Goal: Task Accomplishment & Management: Manage account settings

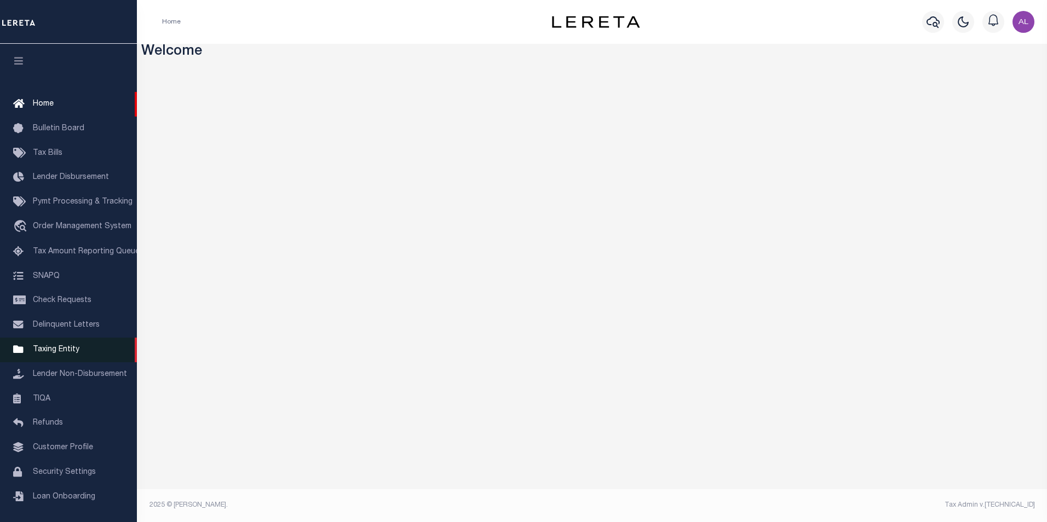
click at [74, 349] on link "Taxing Entity" at bounding box center [68, 350] width 137 height 25
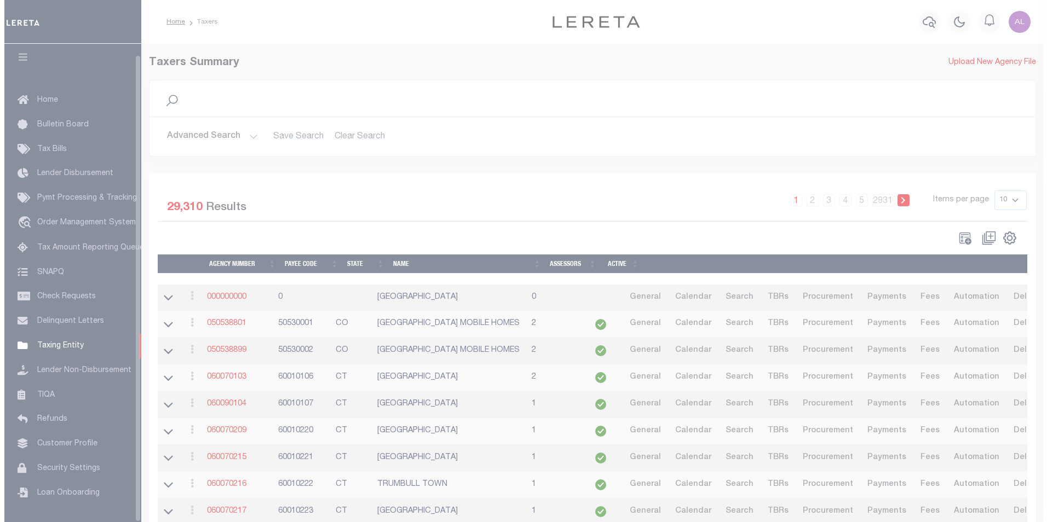
scroll to position [11, 0]
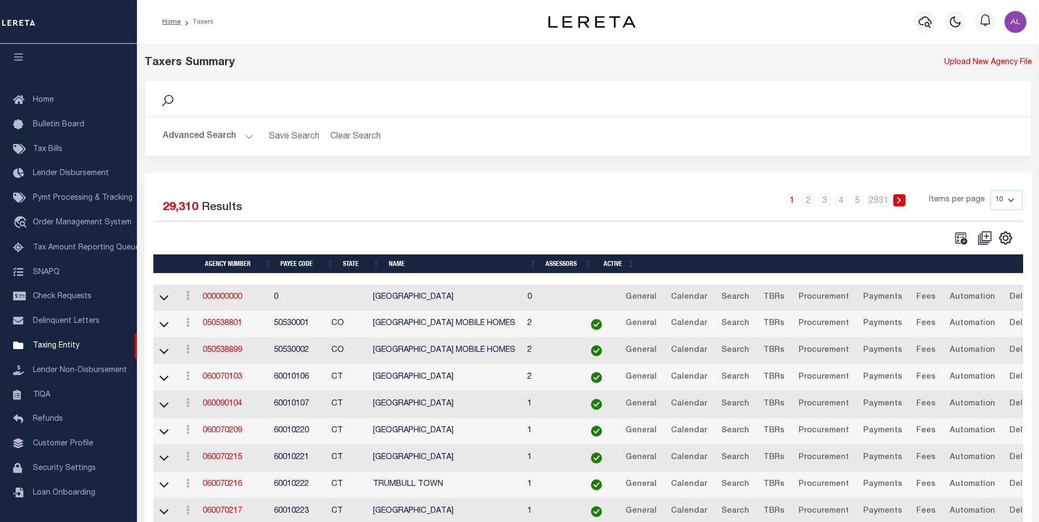
click at [243, 134] on button "Advanced Search" at bounding box center [208, 136] width 91 height 21
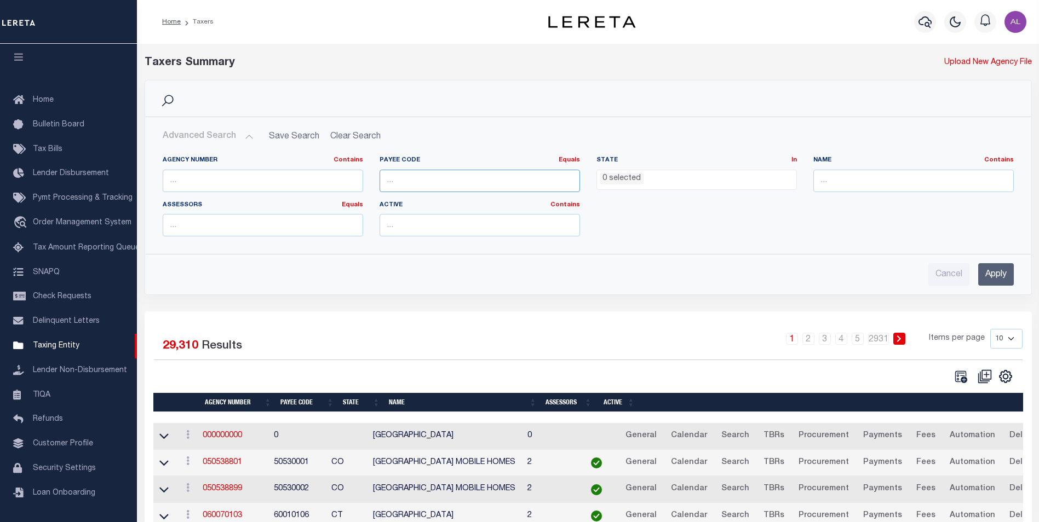
click at [413, 175] on input "number" at bounding box center [479, 181] width 200 height 22
paste input "4820121169"
type input "4820121169"
click at [999, 278] on input "Apply" at bounding box center [996, 274] width 36 height 22
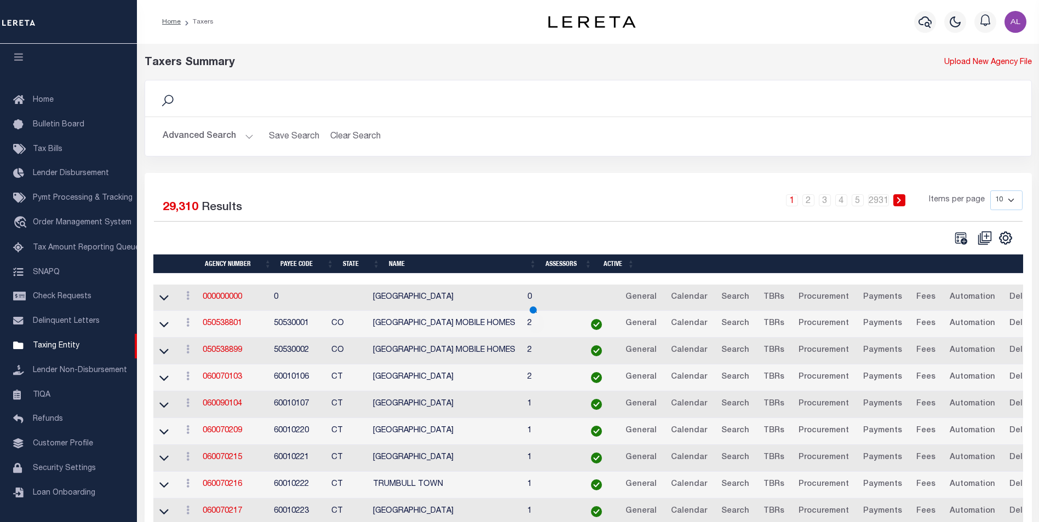
click at [250, 135] on button "Advanced Search" at bounding box center [208, 136] width 91 height 21
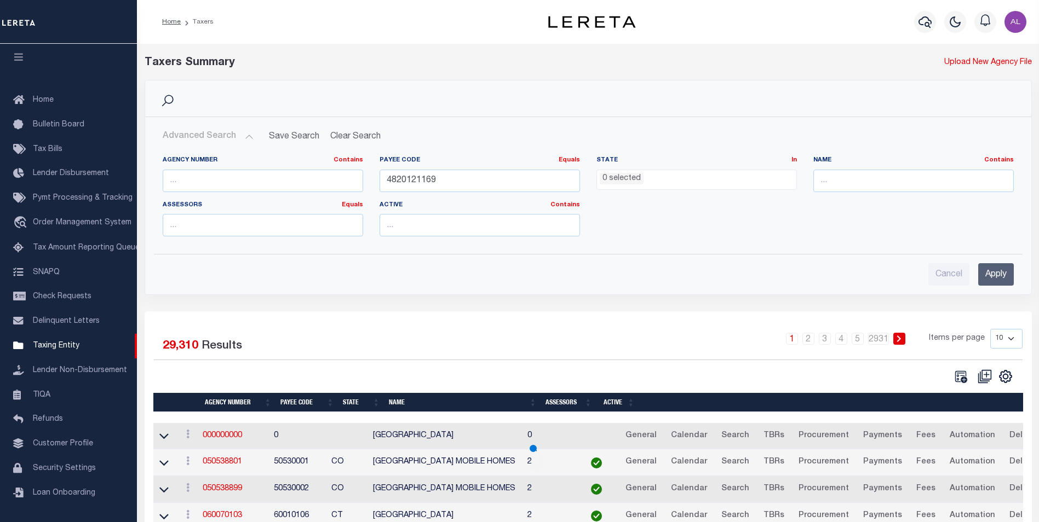
click at [250, 135] on button "Advanced Search" at bounding box center [208, 136] width 91 height 21
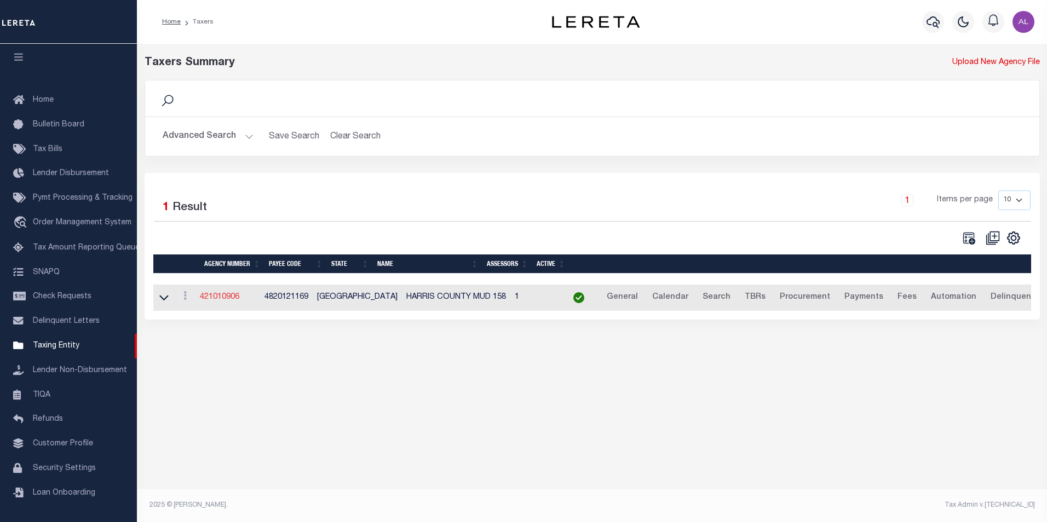
click at [232, 301] on link "421010906" at bounding box center [219, 298] width 39 height 8
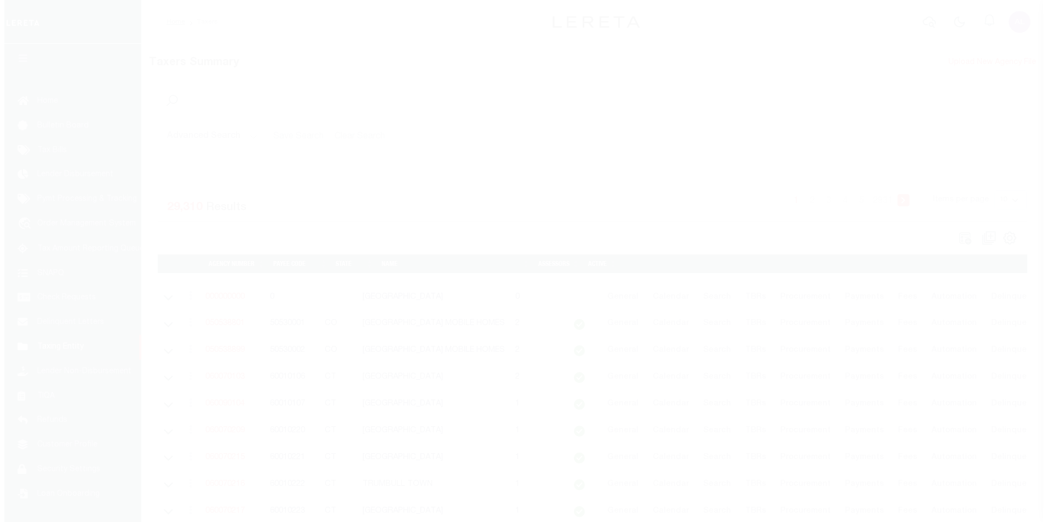
scroll to position [11, 0]
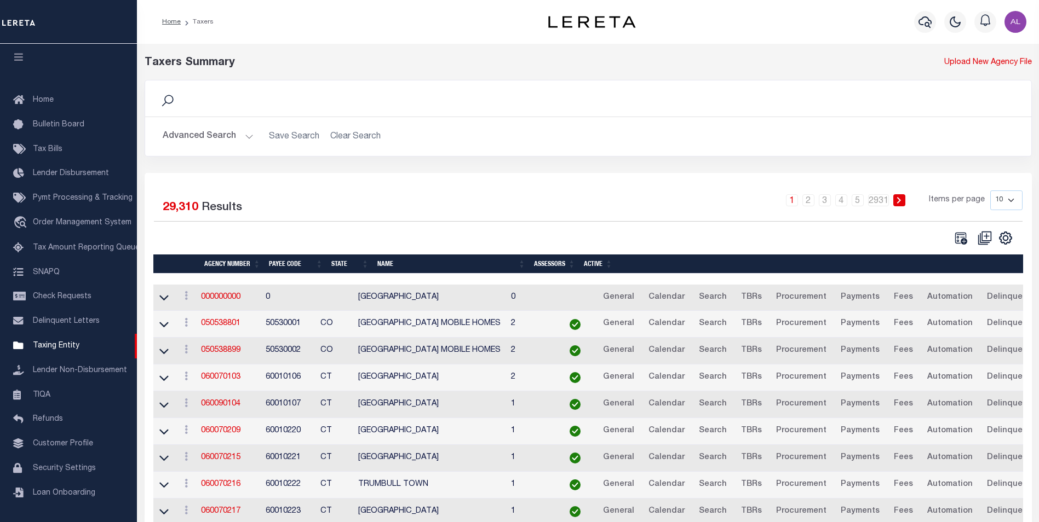
click at [249, 141] on button "Advanced Search" at bounding box center [208, 136] width 91 height 21
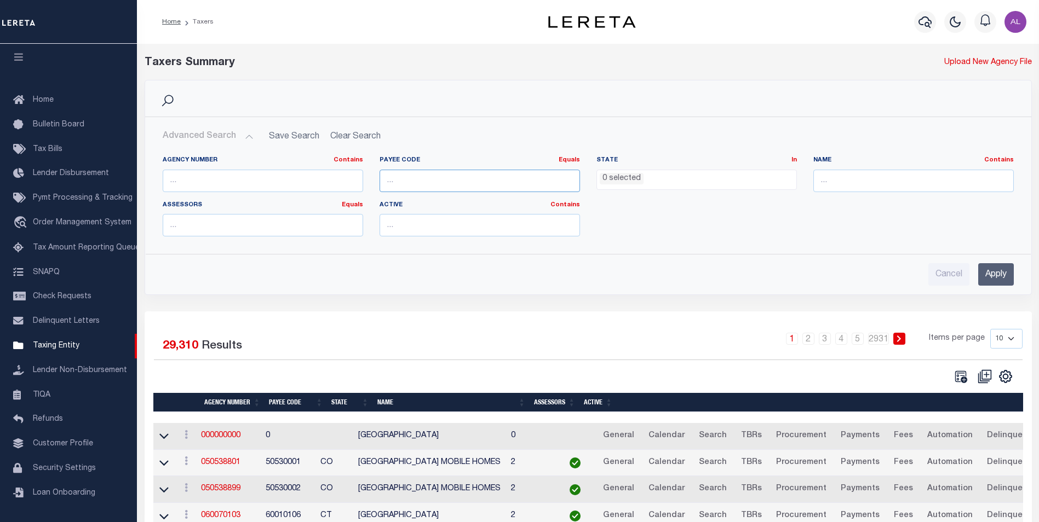
click at [471, 185] on input "number" at bounding box center [479, 181] width 200 height 22
paste input "60020234"
type input "60020234"
click at [997, 272] on input "Apply" at bounding box center [996, 274] width 36 height 22
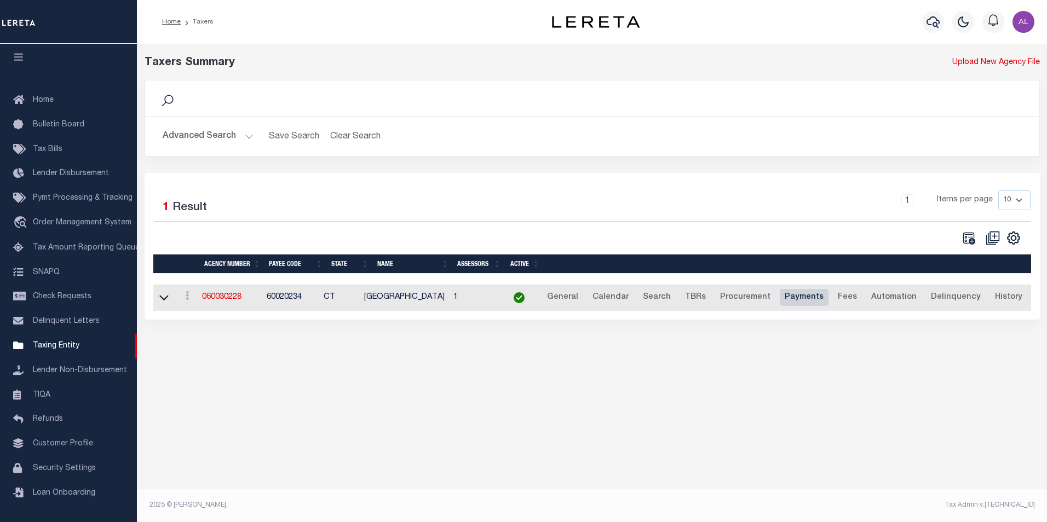
click at [807, 301] on link "Payments" at bounding box center [804, 298] width 49 height 18
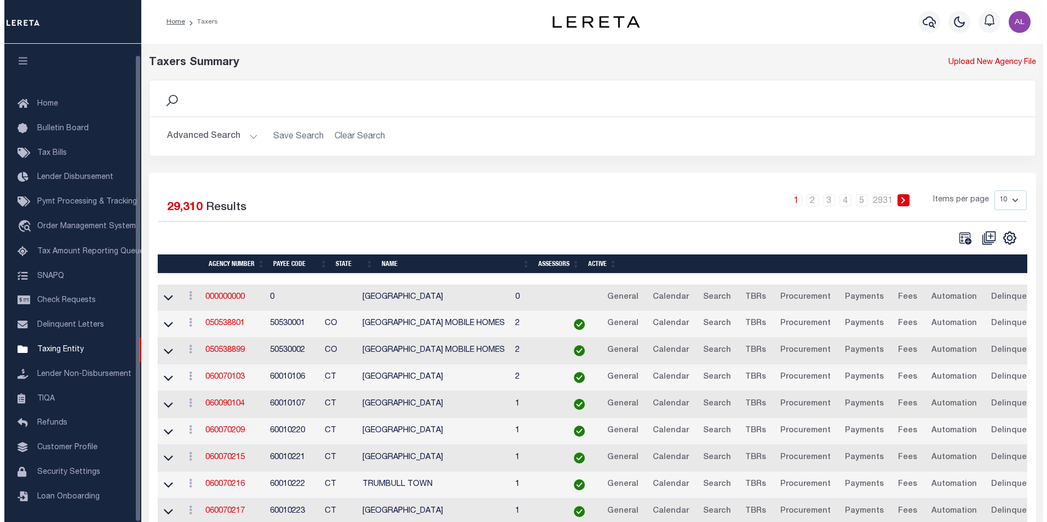
scroll to position [11, 0]
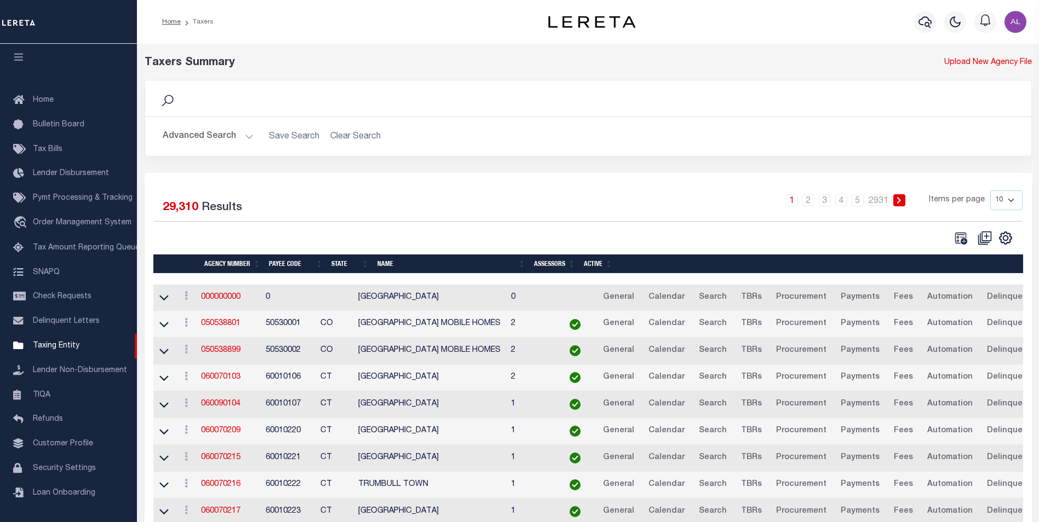
click at [246, 136] on button "Advanced Search" at bounding box center [208, 136] width 91 height 21
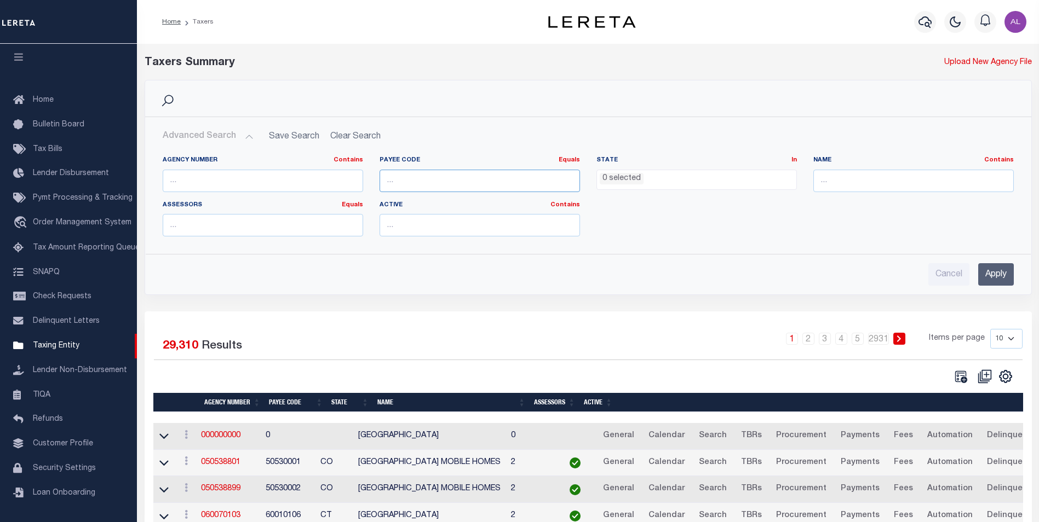
click at [479, 183] on input "number" at bounding box center [479, 181] width 200 height 22
paste input "4200703016"
type input "4200703016"
click at [991, 282] on input "Apply" at bounding box center [996, 274] width 36 height 22
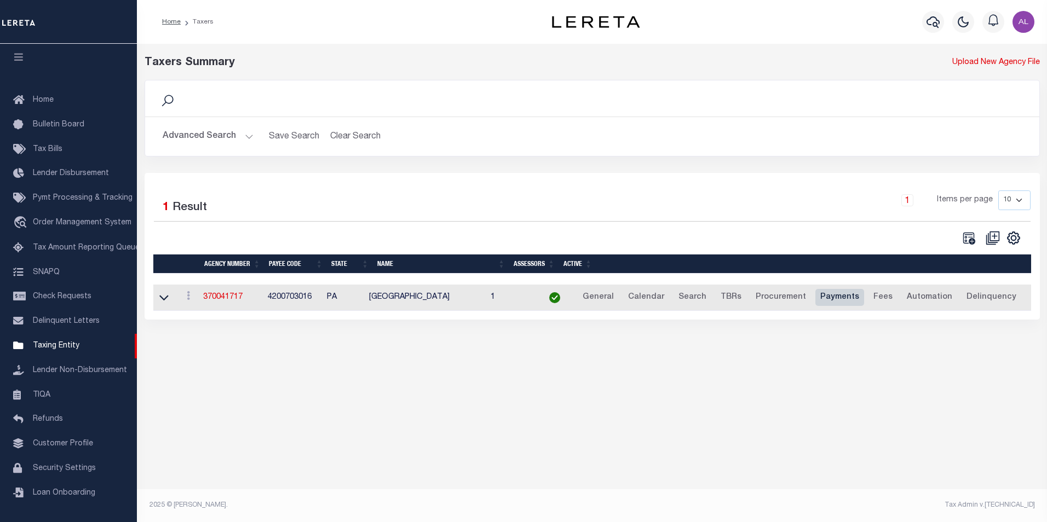
click at [839, 301] on link "Payments" at bounding box center [839, 298] width 49 height 18
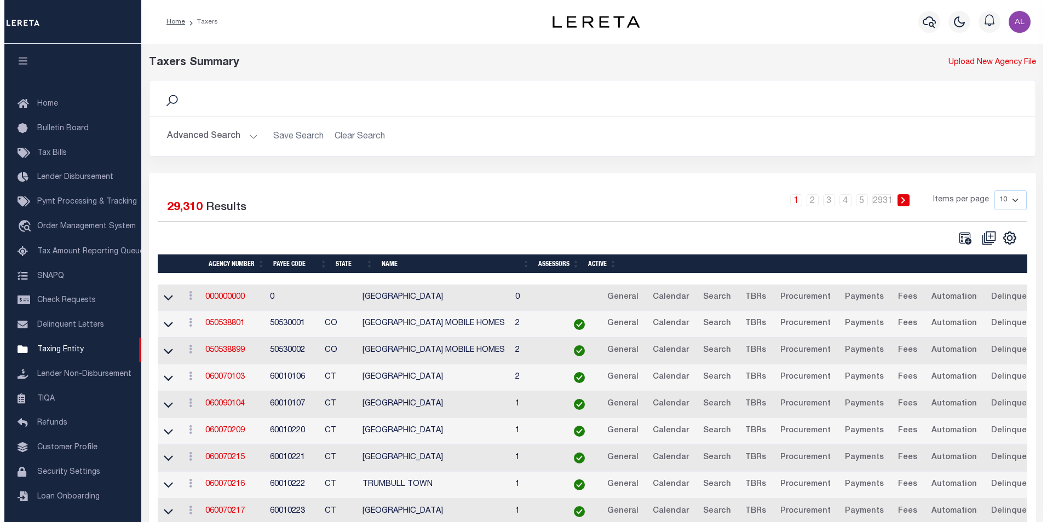
scroll to position [11, 0]
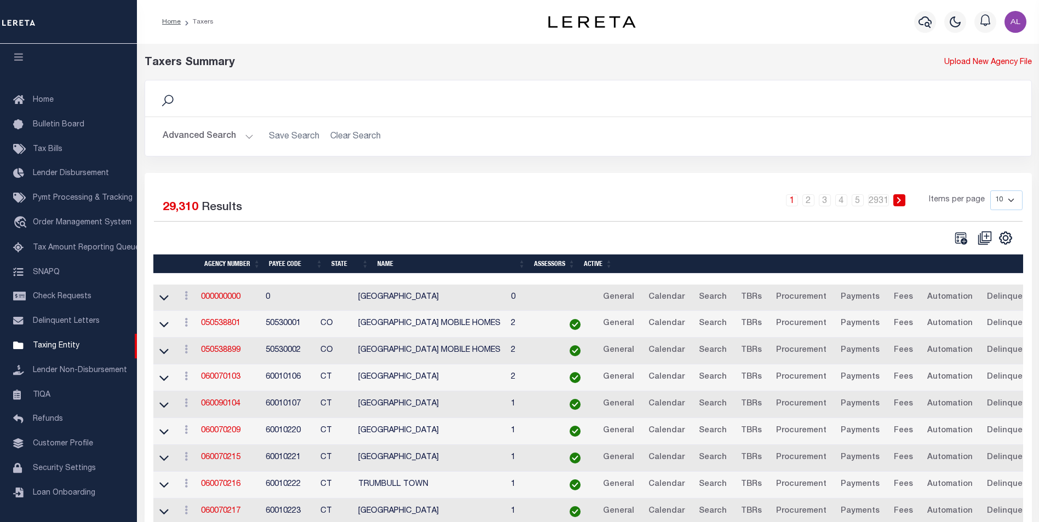
click at [241, 139] on button "Advanced Search" at bounding box center [208, 136] width 91 height 21
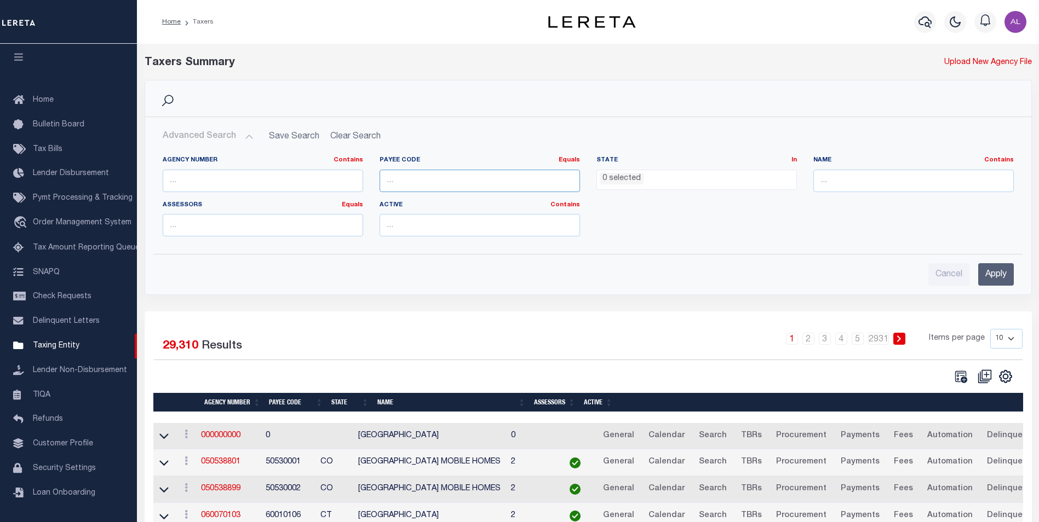
click at [390, 187] on input "number" at bounding box center [479, 181] width 200 height 22
paste input "5511717007"
type input "5511717007"
click at [985, 274] on input "Apply" at bounding box center [996, 274] width 36 height 22
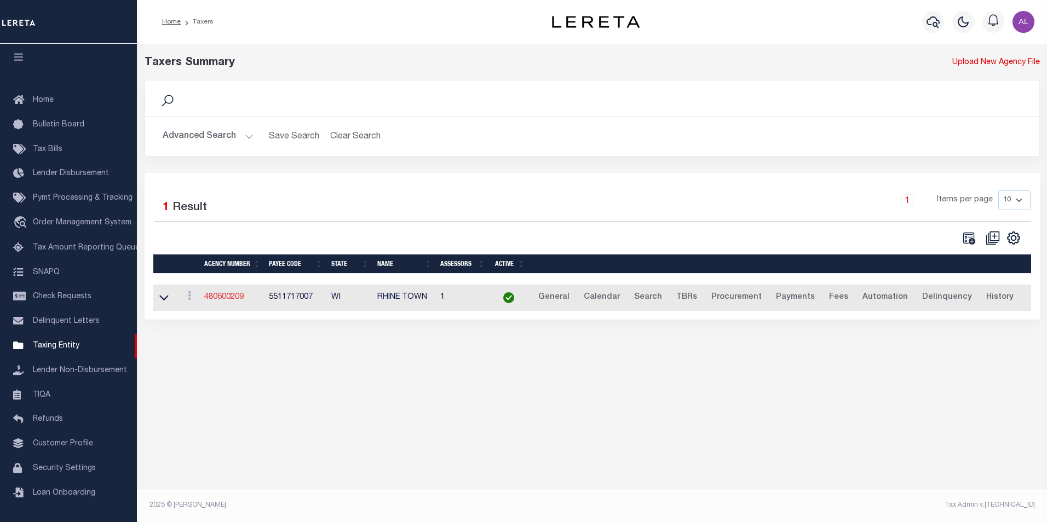
click at [229, 296] on link "480600209" at bounding box center [223, 298] width 39 height 8
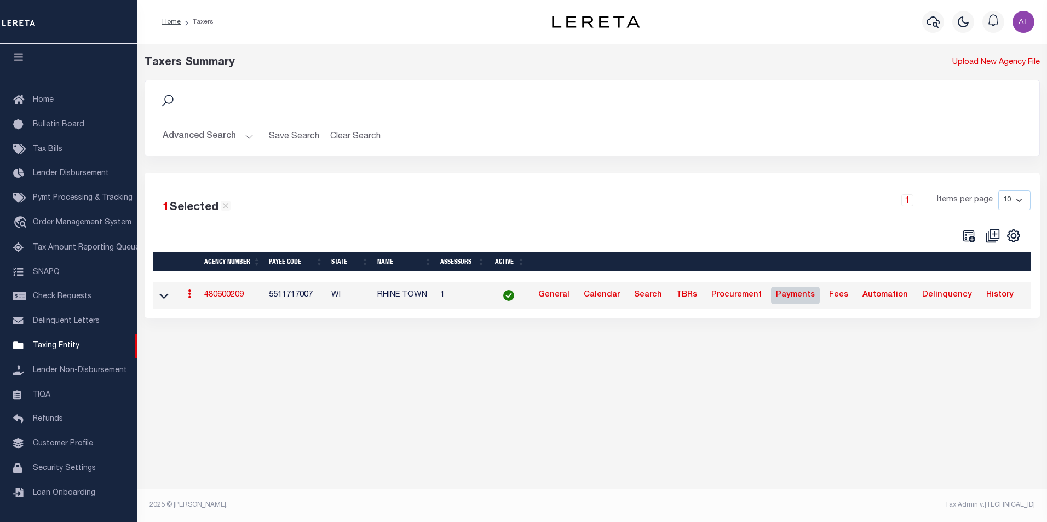
click at [785, 299] on link "Payments" at bounding box center [795, 296] width 49 height 18
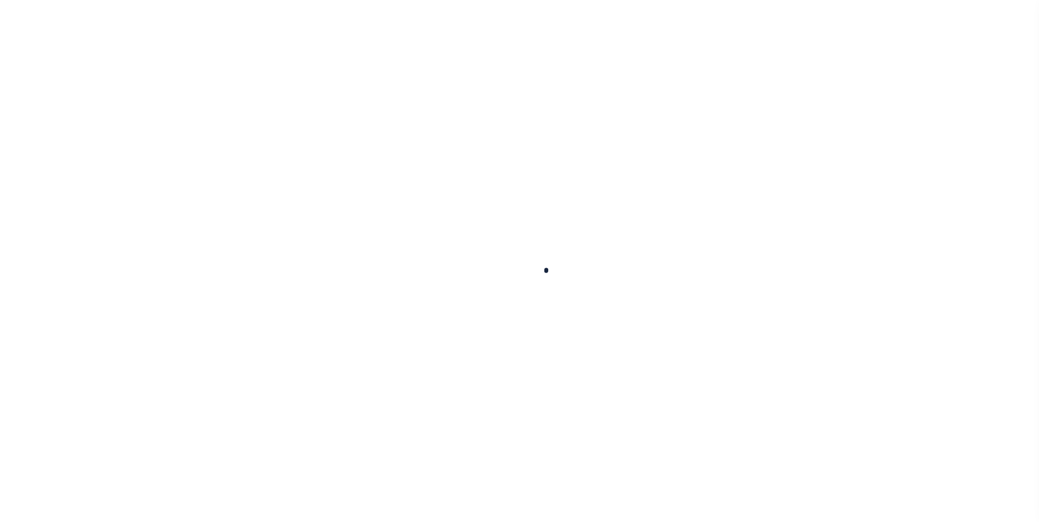
select select
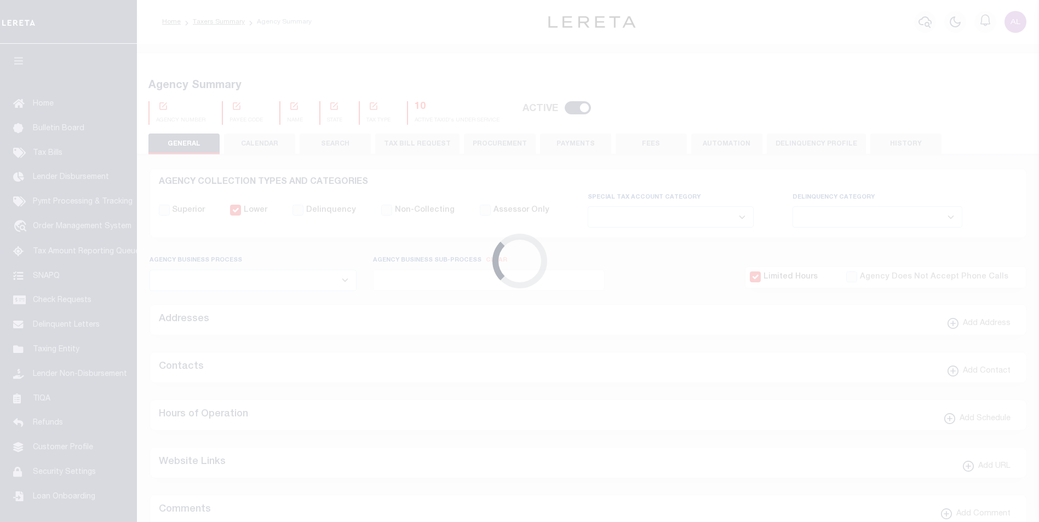
checkbox input "false"
select select "1"
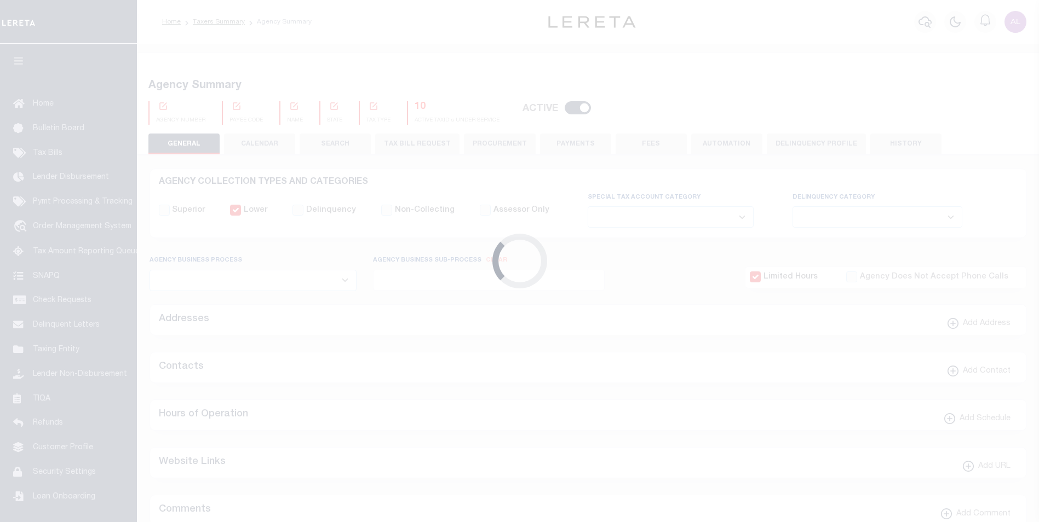
type input "4820121169"
select select "false"
type input "1"
checkbox input "false"
select select "false"
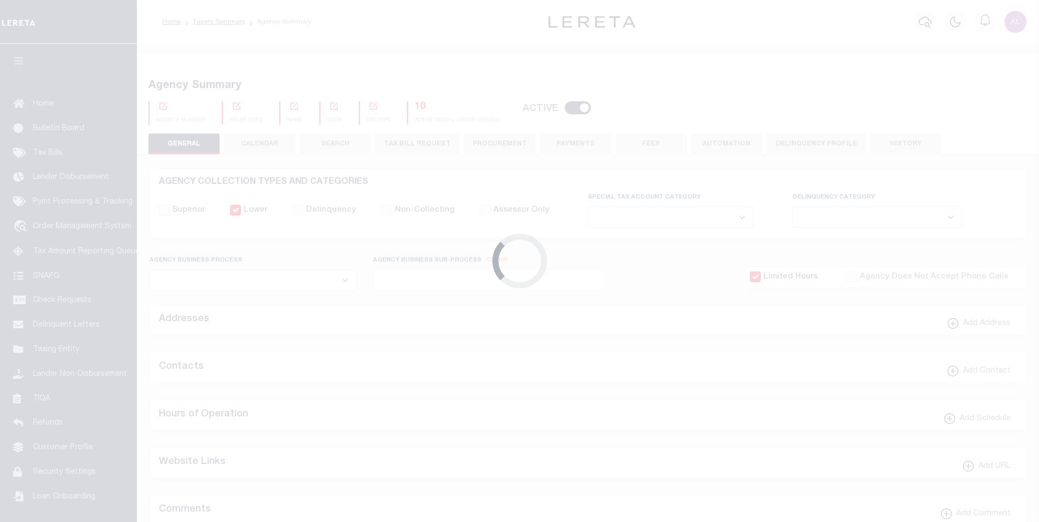
type input "B - Escrow reporting includes - “Delinquent Prior Year(s) Exist”, “Delinquent C…"
radio input "true"
select select
radio input "true"
checkbox input "false"
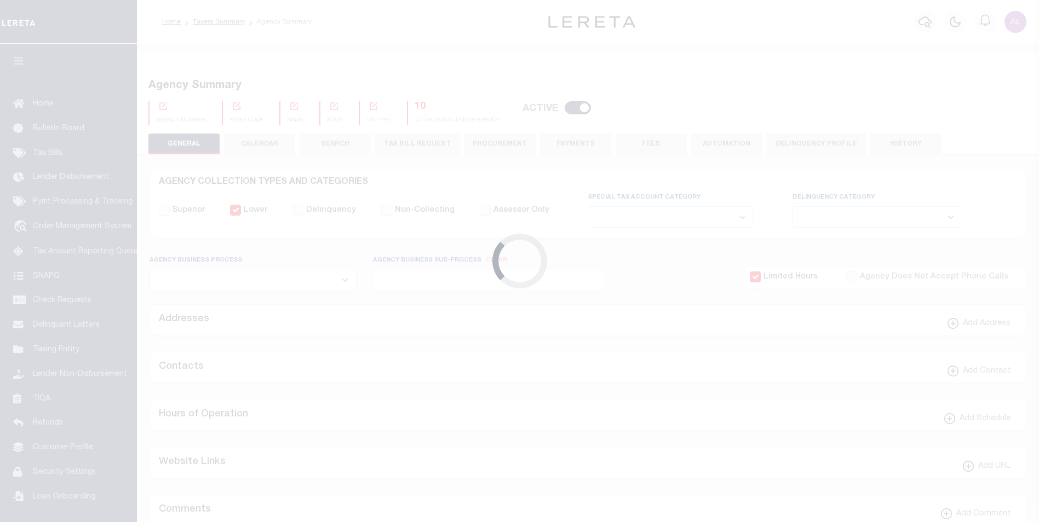
checkbox input "false"
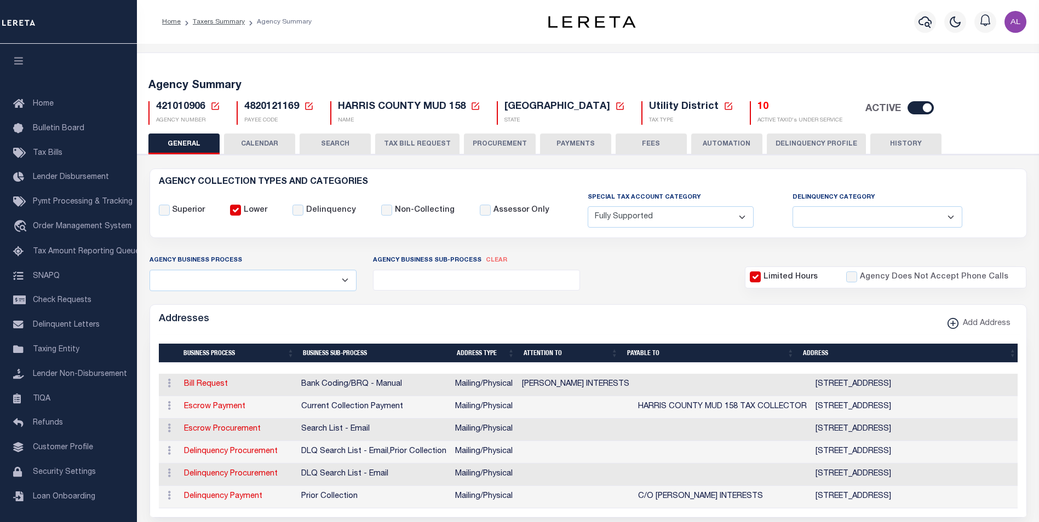
click at [563, 147] on button "PAYMENTS" at bounding box center [575, 144] width 71 height 21
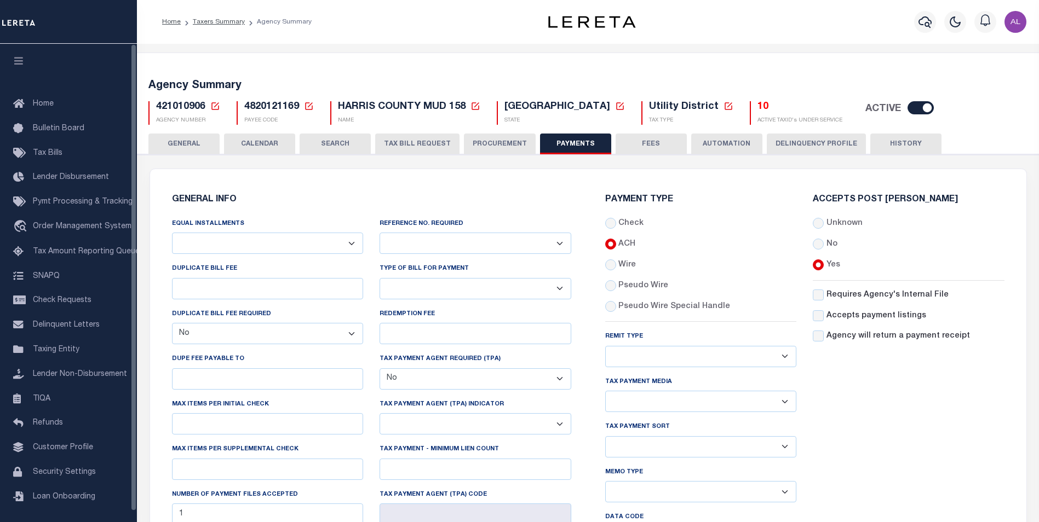
click at [20, 60] on icon "button" at bounding box center [19, 61] width 13 height 10
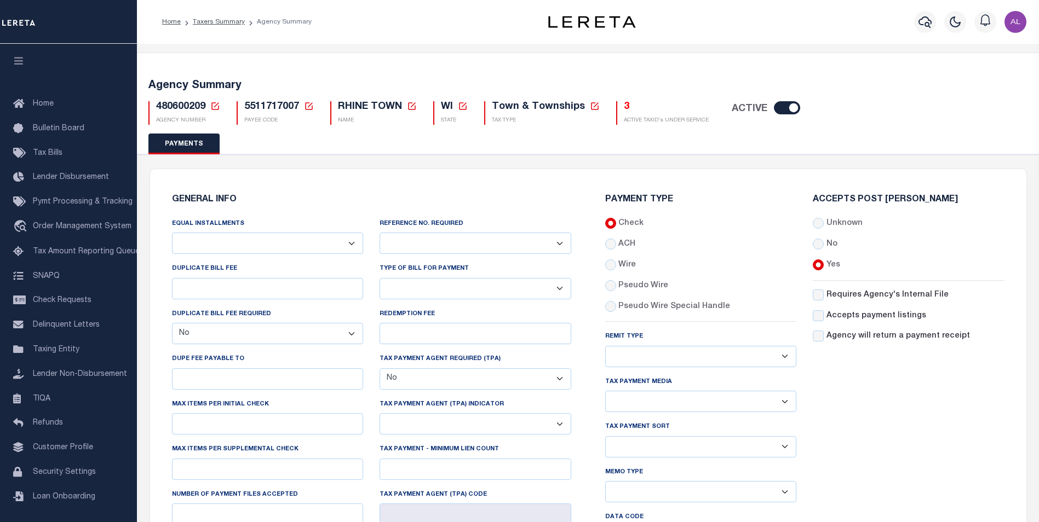
select select "false"
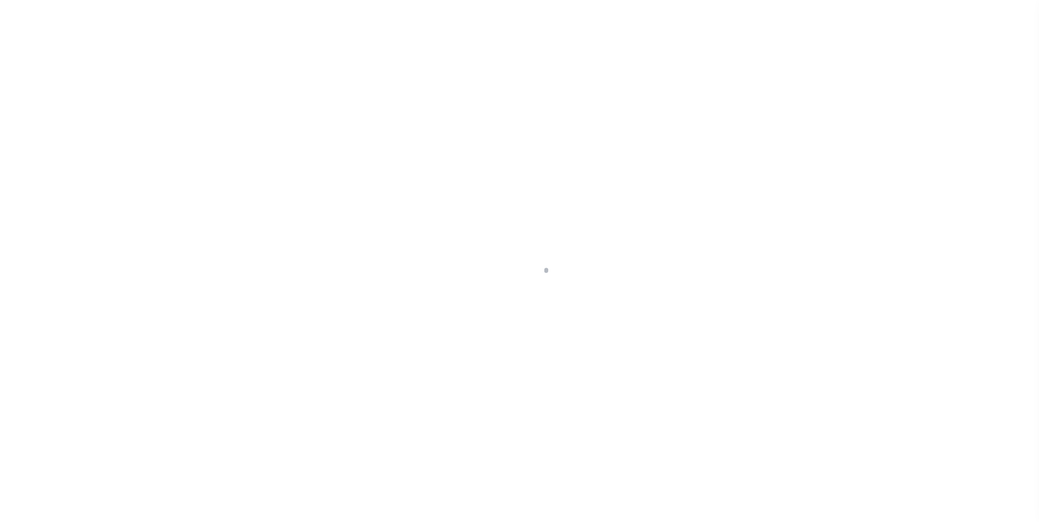
select select "false"
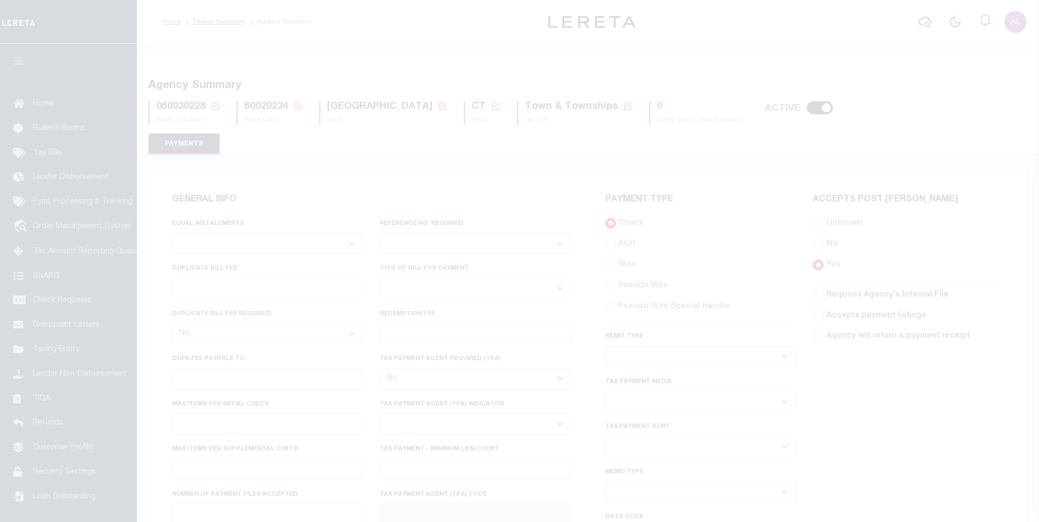
select select "false"
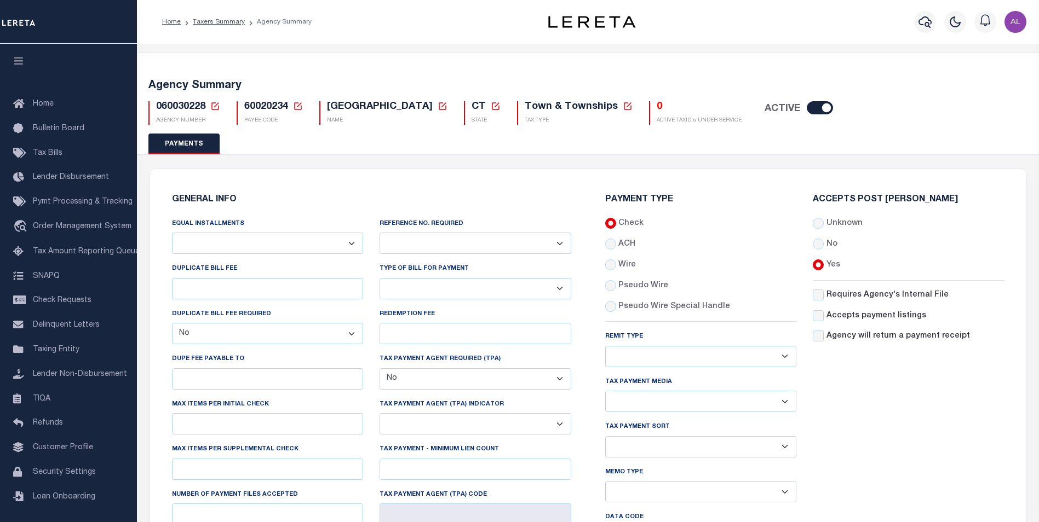
click at [807, 301] on div "Accepts Post [PERSON_NAME] Unknown No Yes" at bounding box center [908, 398] width 208 height 406
